Goal: Task Accomplishment & Management: Manage account settings

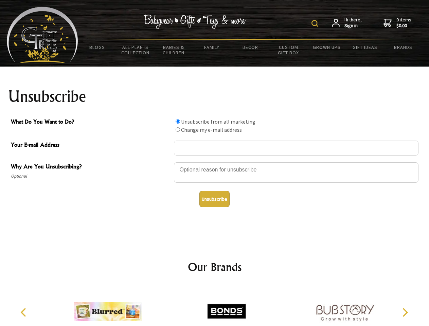
click at [316, 23] on img at bounding box center [314, 23] width 7 height 7
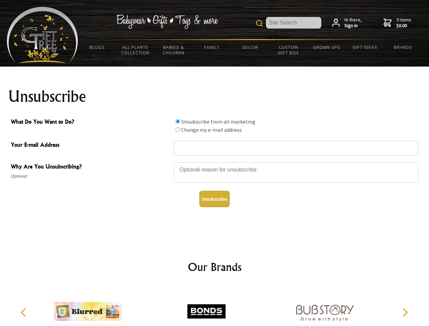
click at [215, 162] on div at bounding box center [296, 174] width 244 height 24
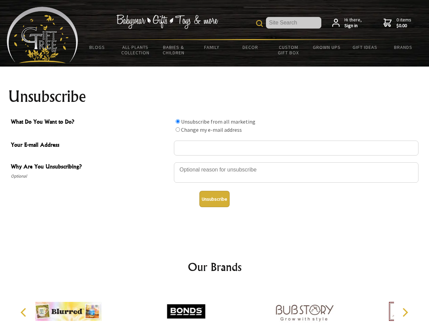
click at [178, 121] on input "What Do You Want to Do?" at bounding box center [178, 121] width 4 height 4
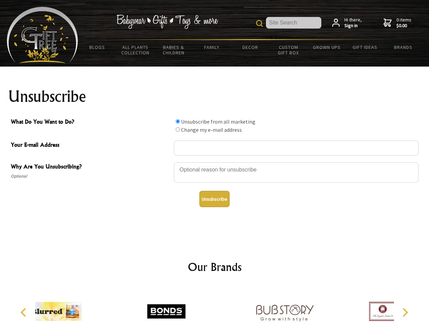
click at [178, 129] on input "What Do You Want to Do?" at bounding box center [178, 129] width 4 height 4
radio input "true"
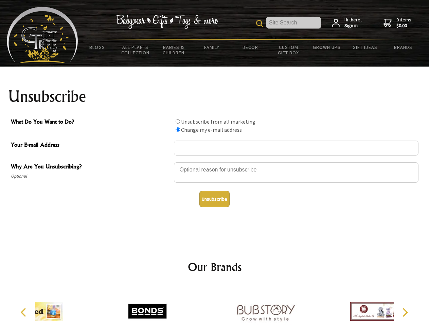
click at [214, 199] on button "Unsubscribe" at bounding box center [214, 199] width 30 height 16
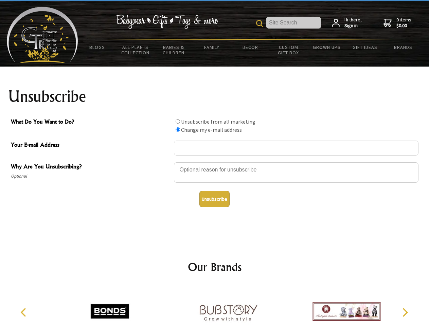
click at [24, 312] on icon "Previous" at bounding box center [24, 312] width 9 height 9
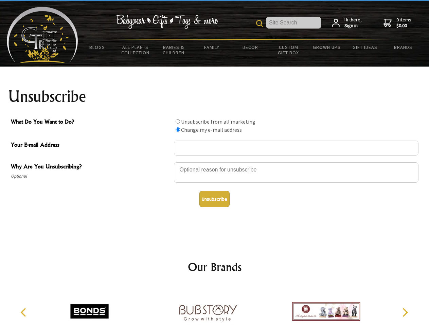
click at [405, 312] on icon "Next" at bounding box center [404, 312] width 9 height 9
